Goal: Task Accomplishment & Management: Use online tool/utility

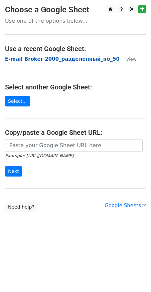
click at [52, 60] on strong "E-mail Broker 2000_разделенный_по_50" at bounding box center [62, 59] width 114 height 6
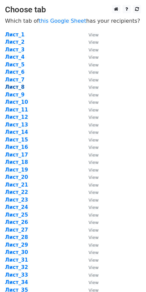
click at [17, 89] on strong "Лист_8" at bounding box center [15, 87] width 20 height 6
